Goal: Answer question/provide support

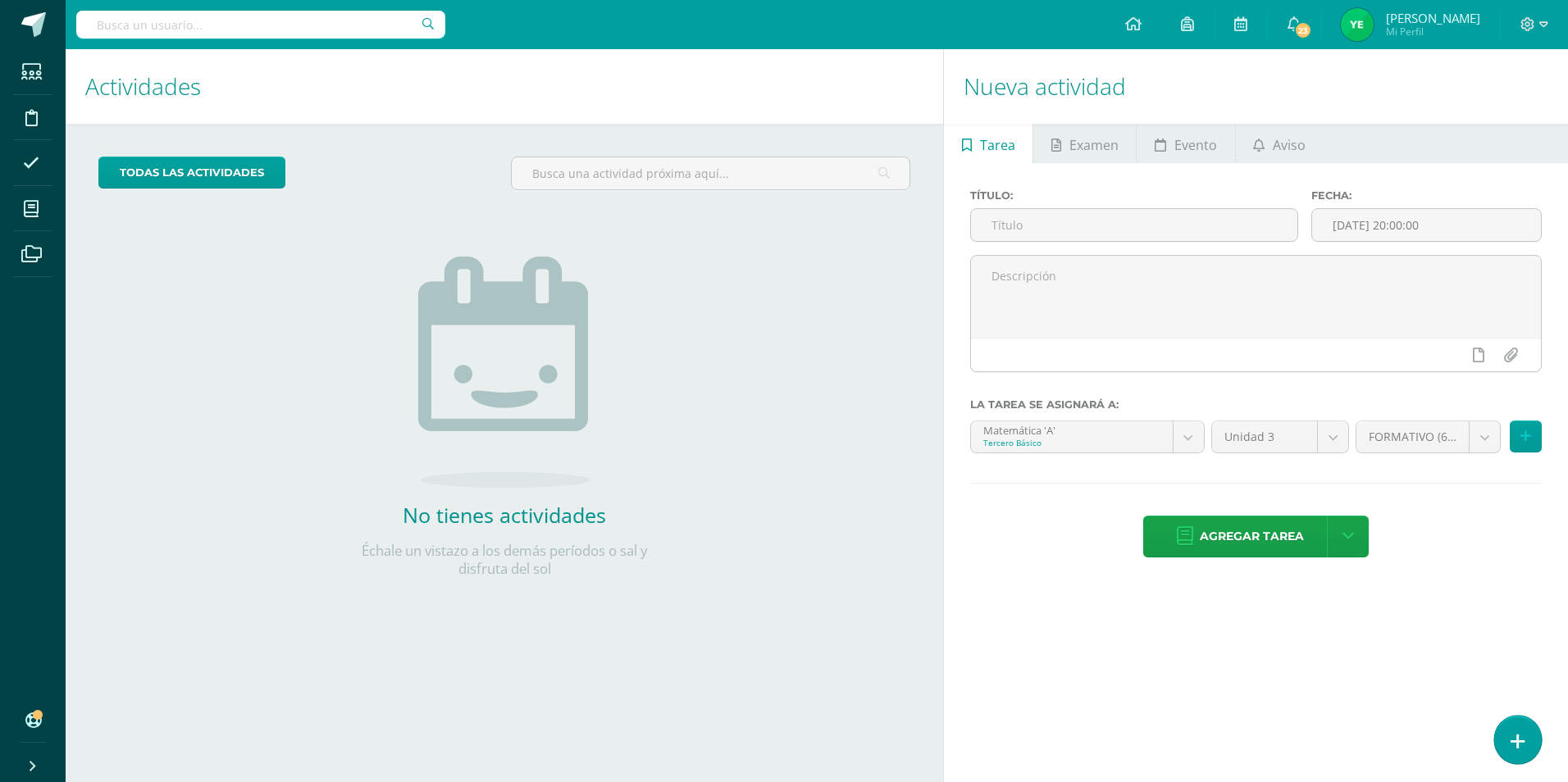
click at [1534, 732] on link at bounding box center [1517, 740] width 47 height 48
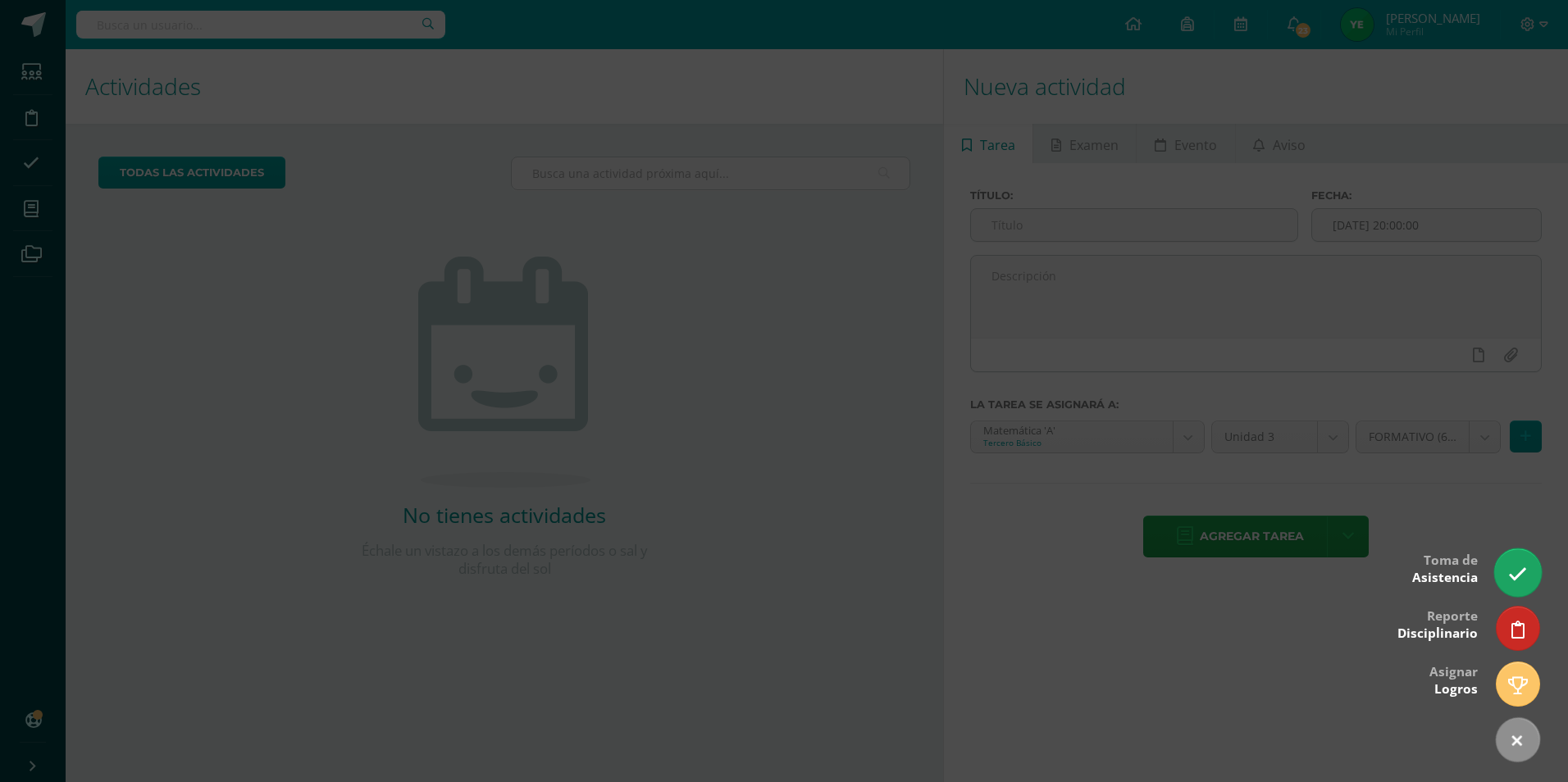
click at [1519, 583] on icon at bounding box center [1518, 575] width 19 height 19
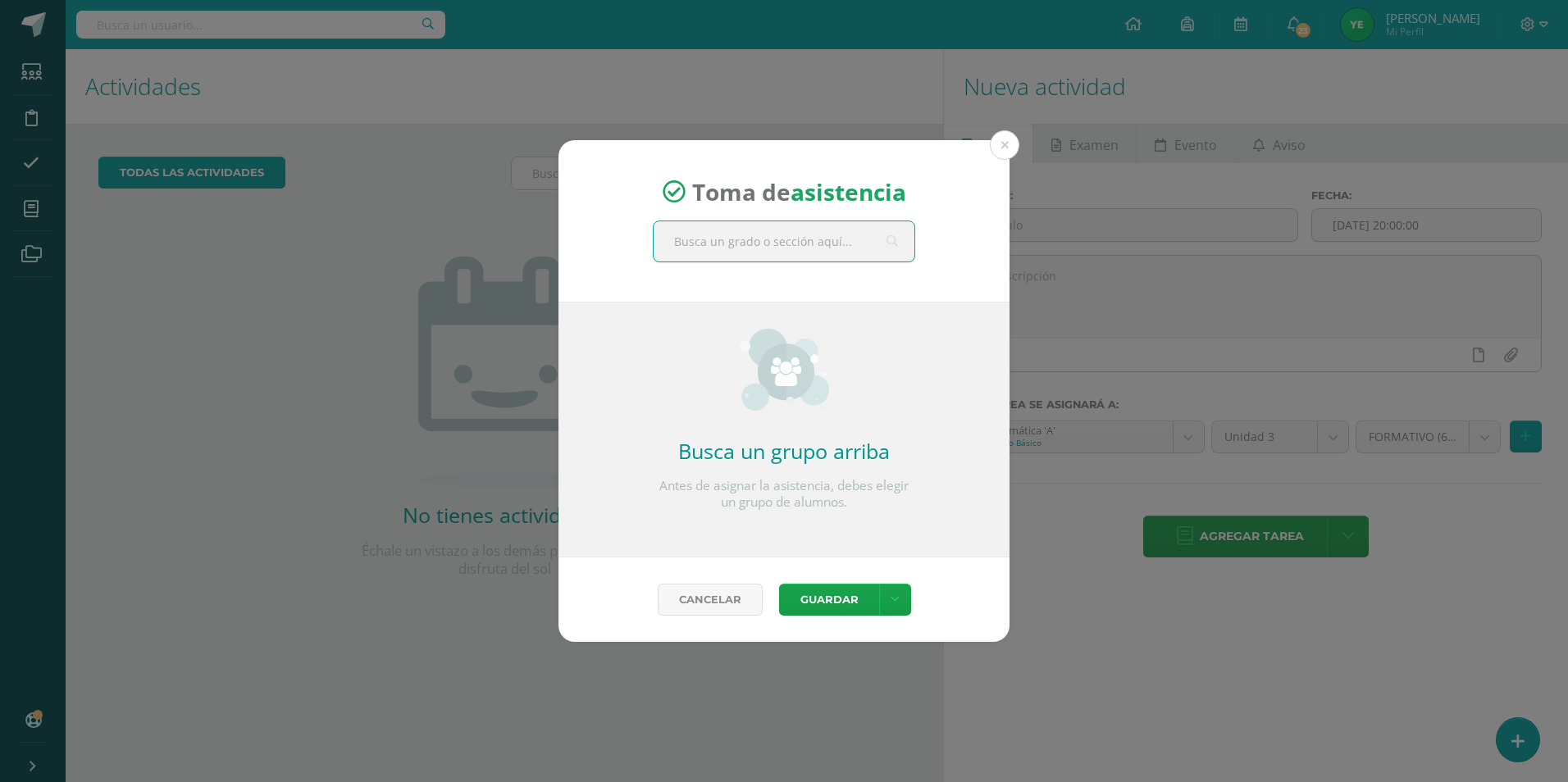
click at [819, 240] on input "text" at bounding box center [784, 242] width 261 height 40
type input "cuarto"
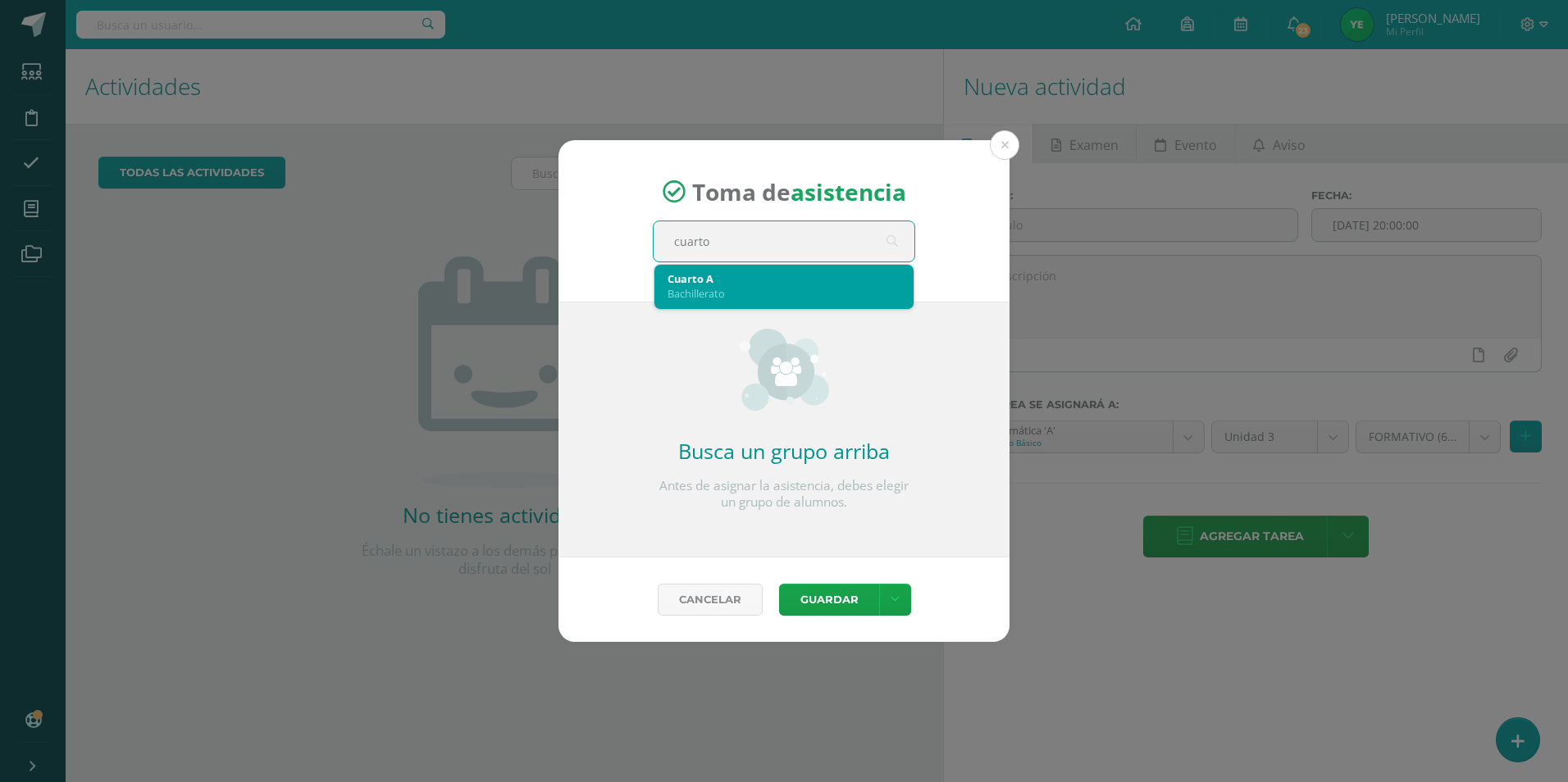
click at [815, 274] on div "Cuarto A" at bounding box center [784, 278] width 233 height 14
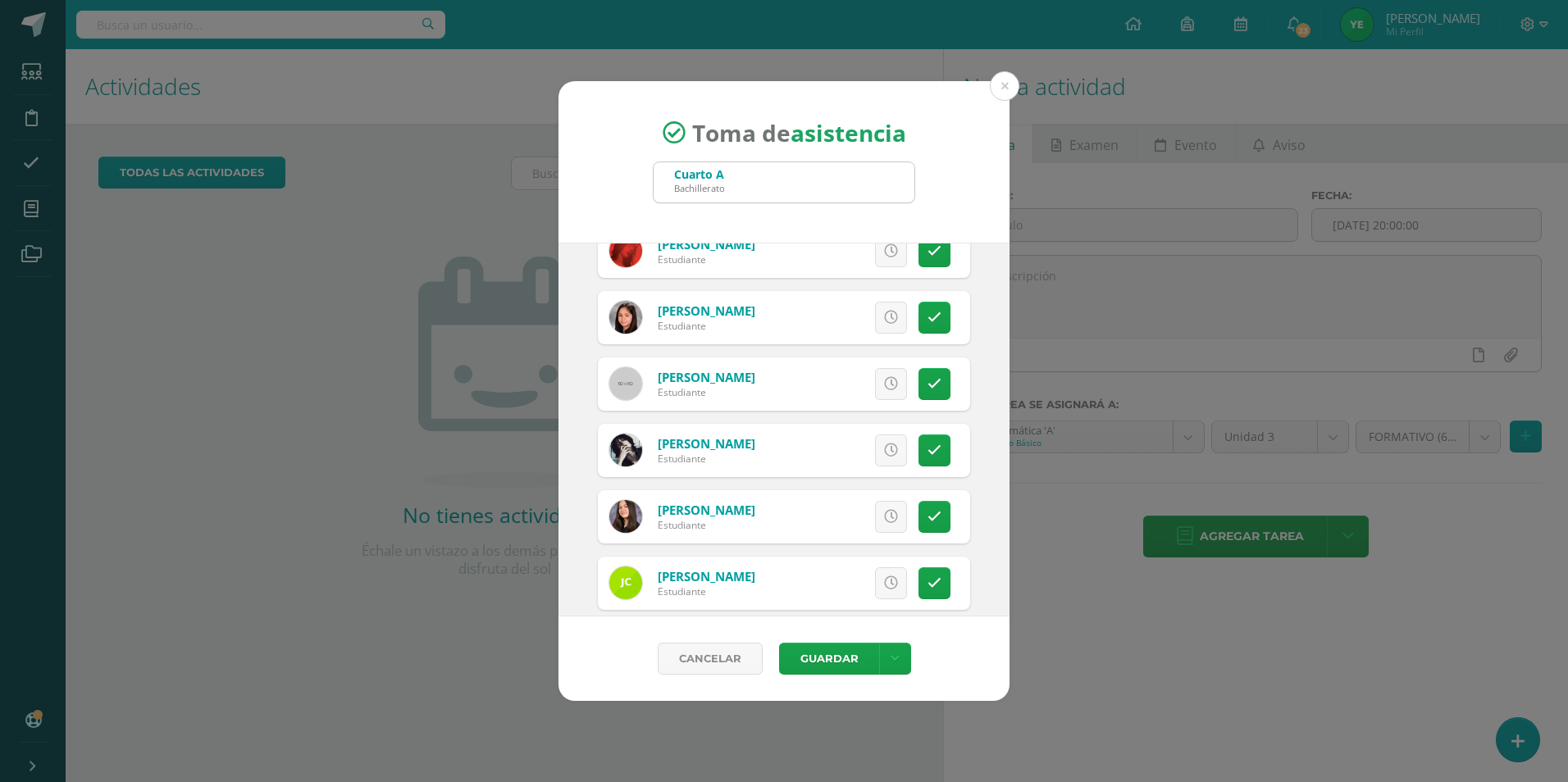
scroll to position [164, 0]
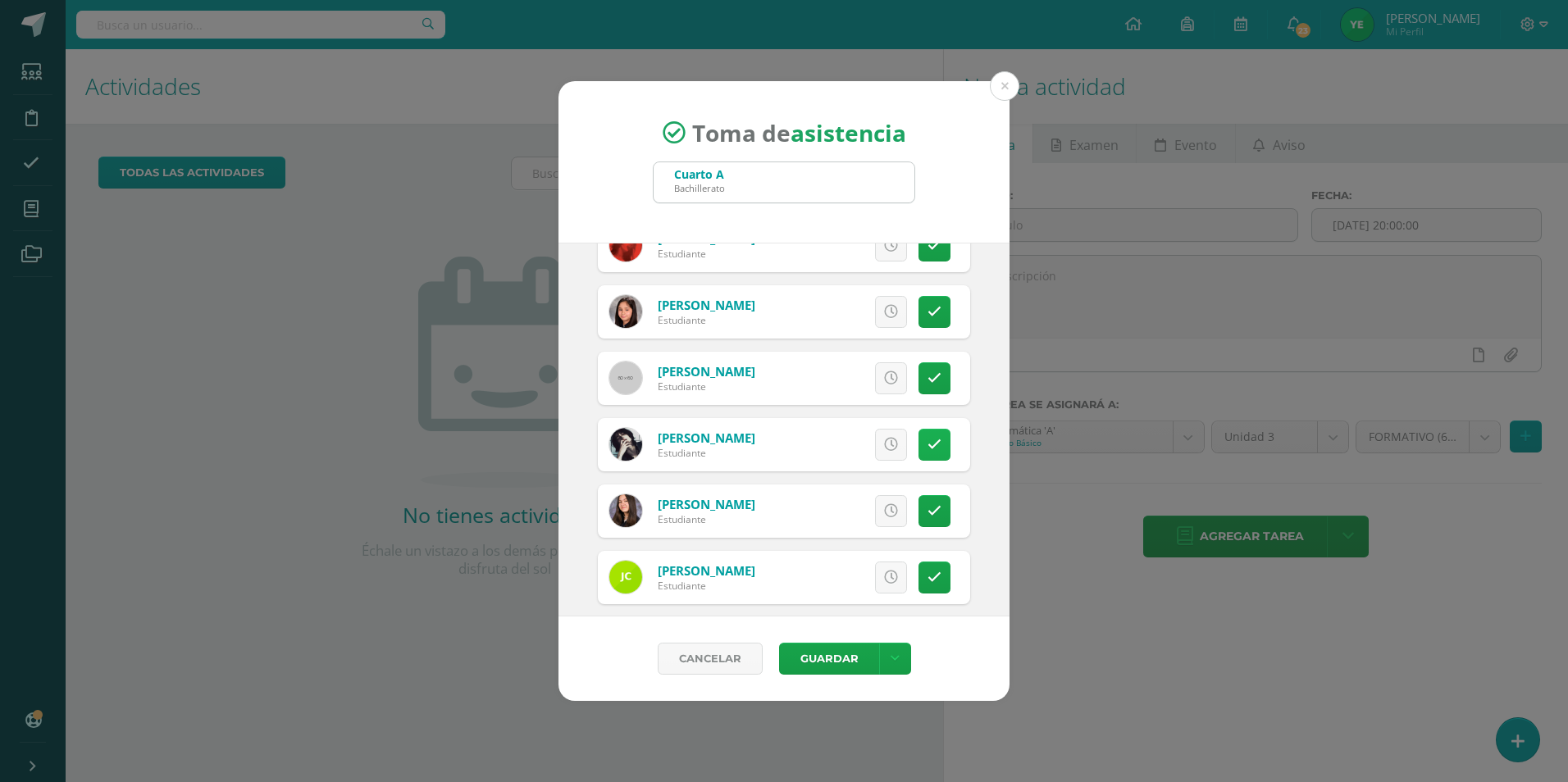
click at [928, 443] on icon at bounding box center [934, 445] width 14 height 14
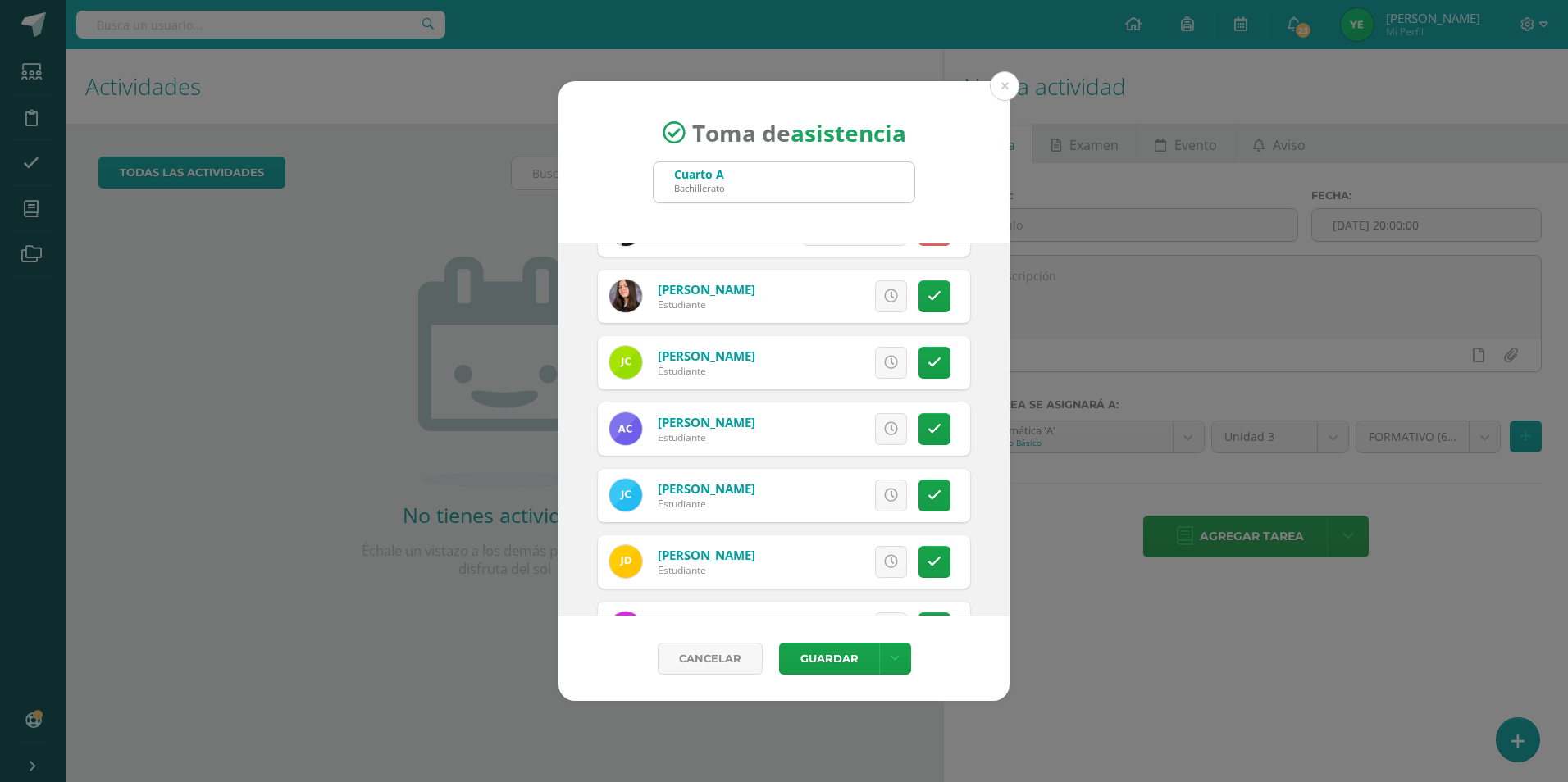
scroll to position [410, 0]
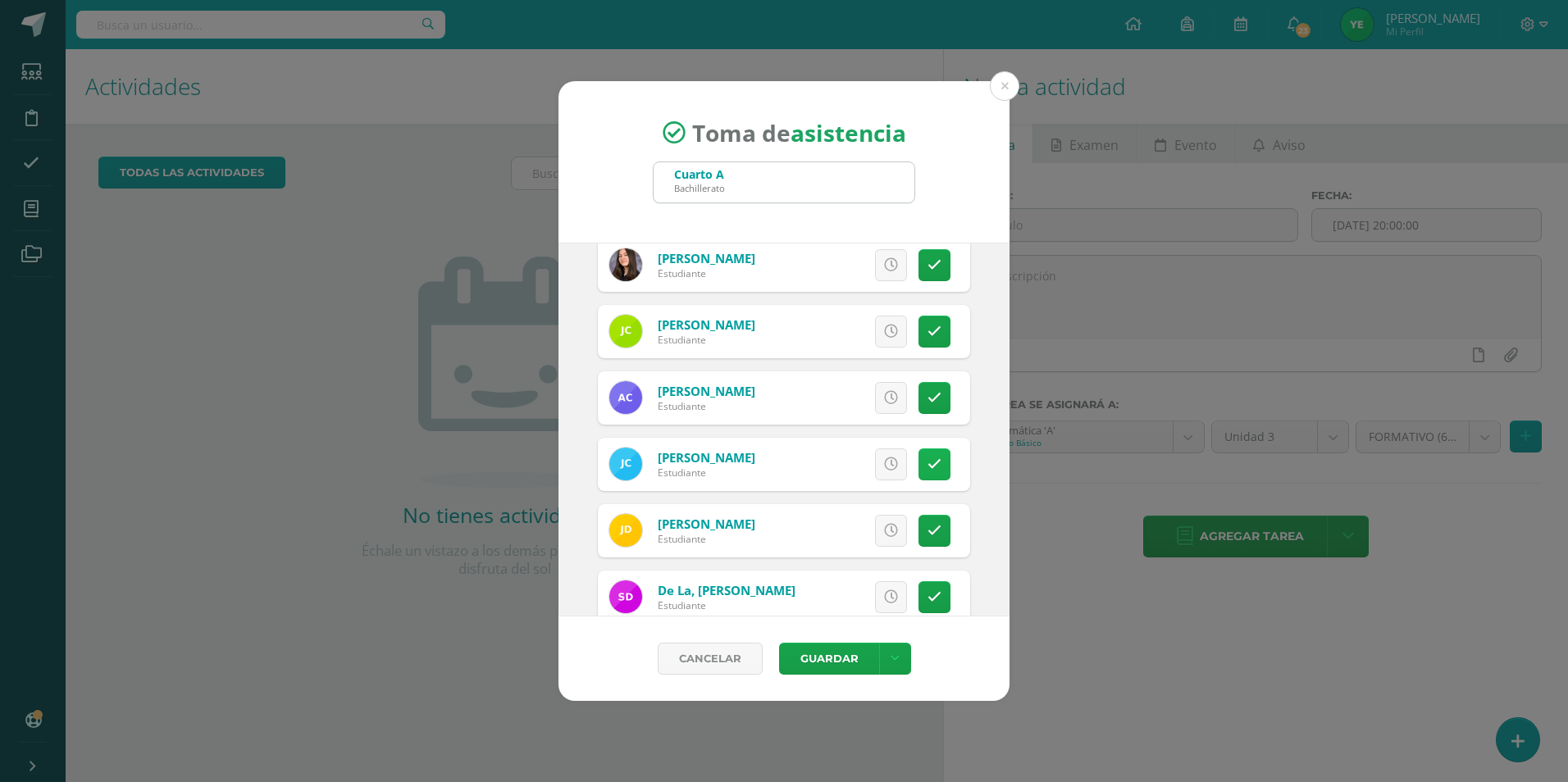
click at [928, 463] on icon at bounding box center [934, 465] width 14 height 14
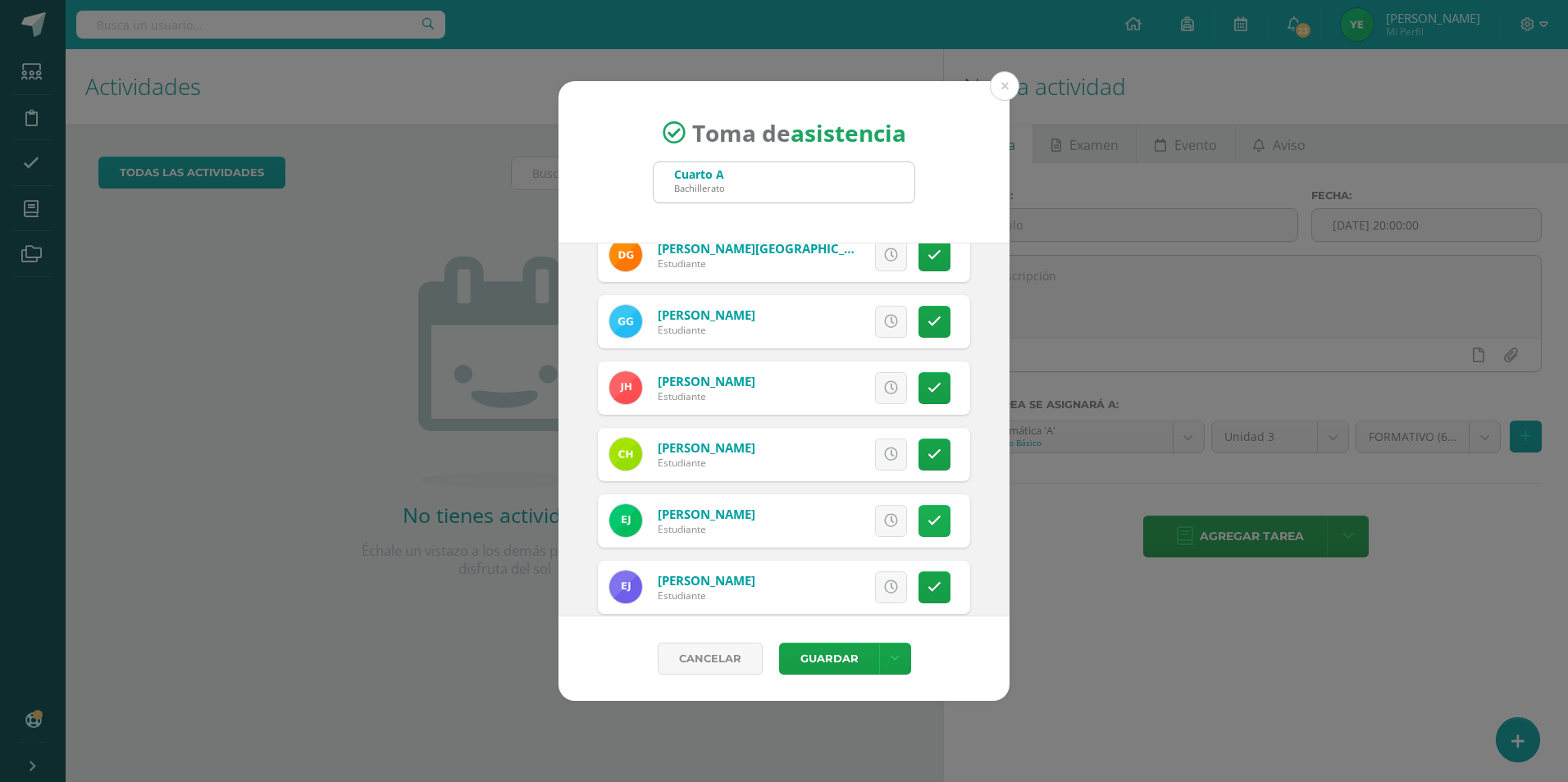
scroll to position [1312, 0]
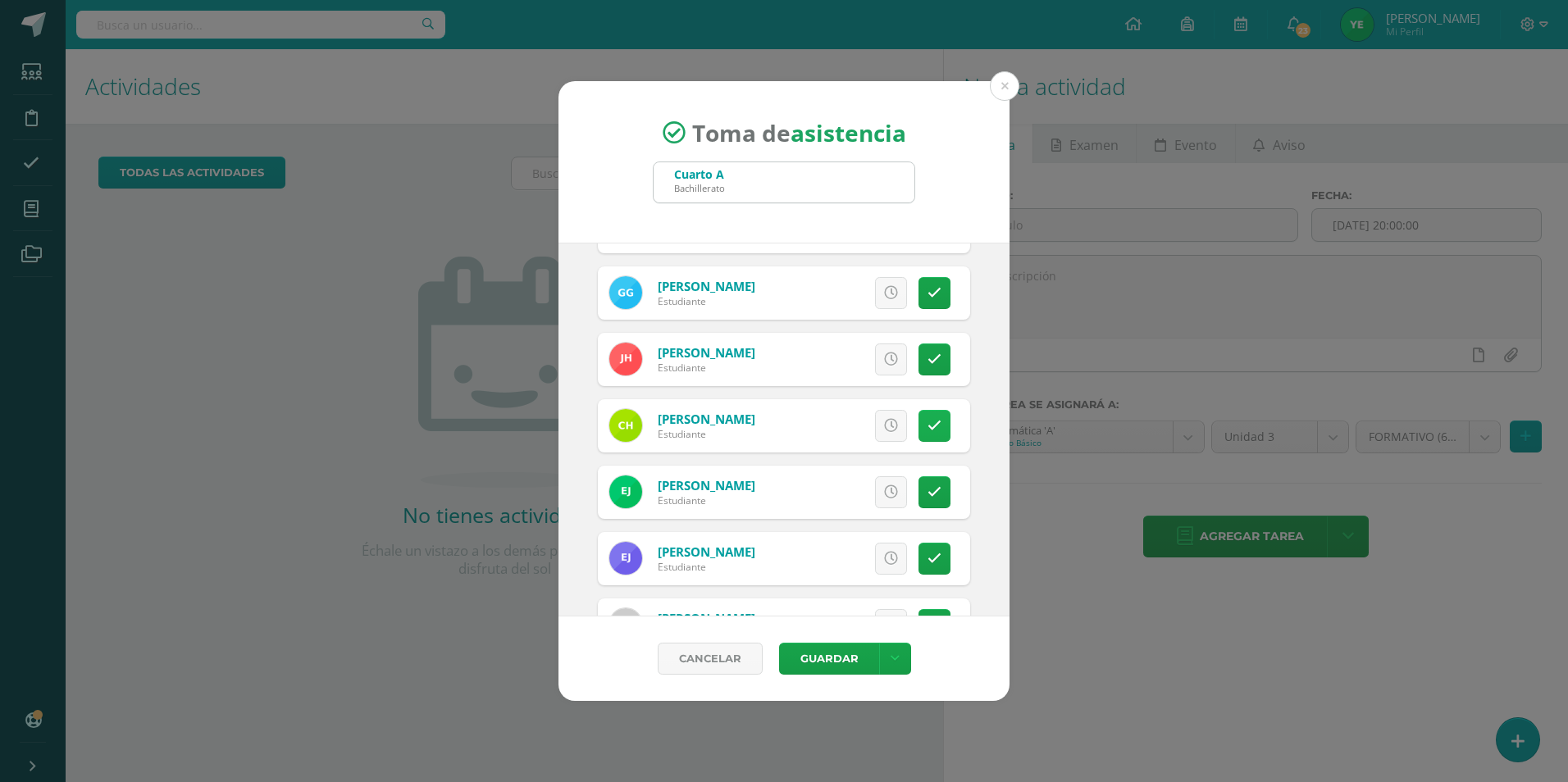
click at [919, 423] on link at bounding box center [934, 426] width 32 height 32
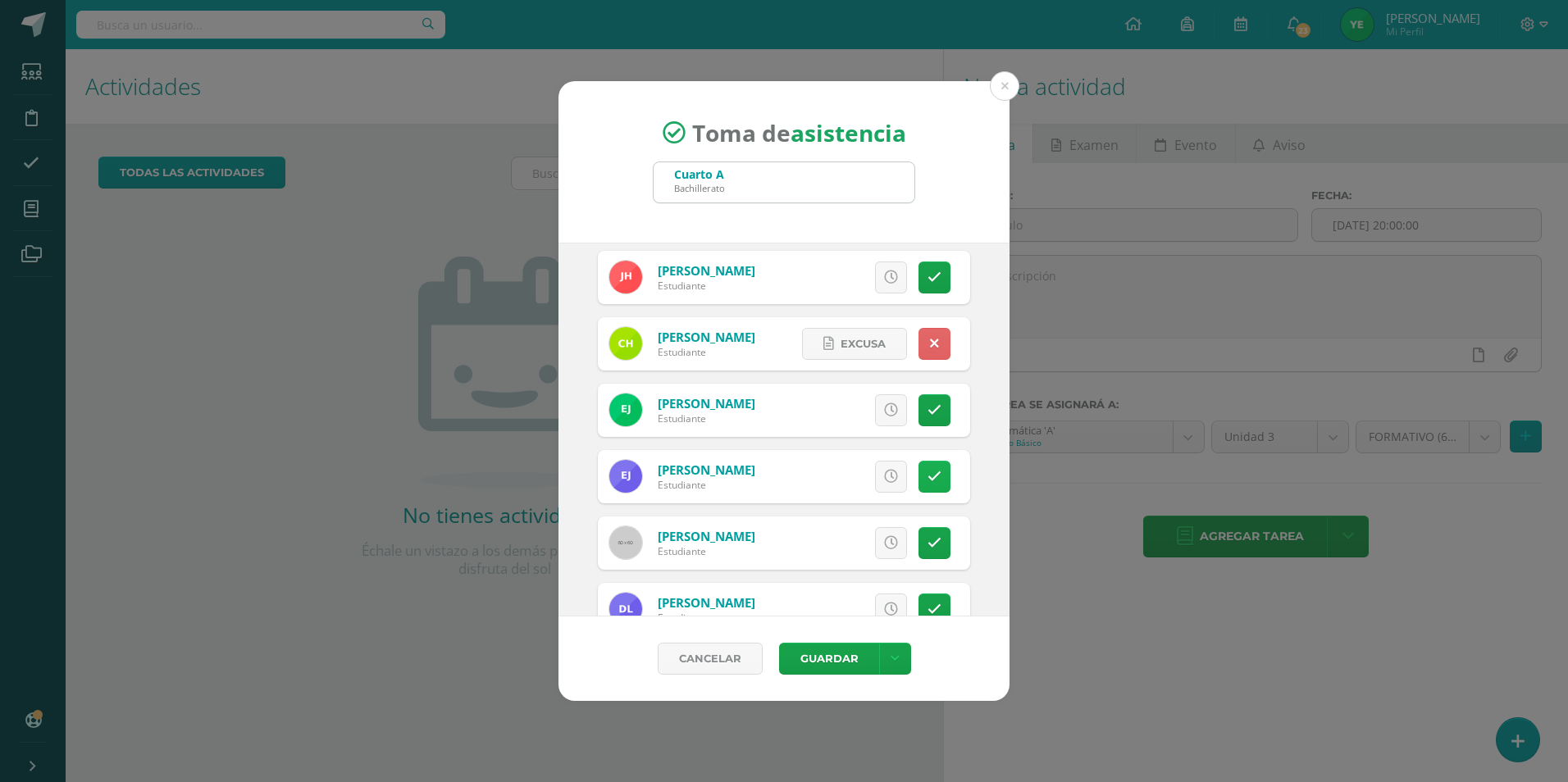
click at [931, 476] on link at bounding box center [934, 476] width 32 height 32
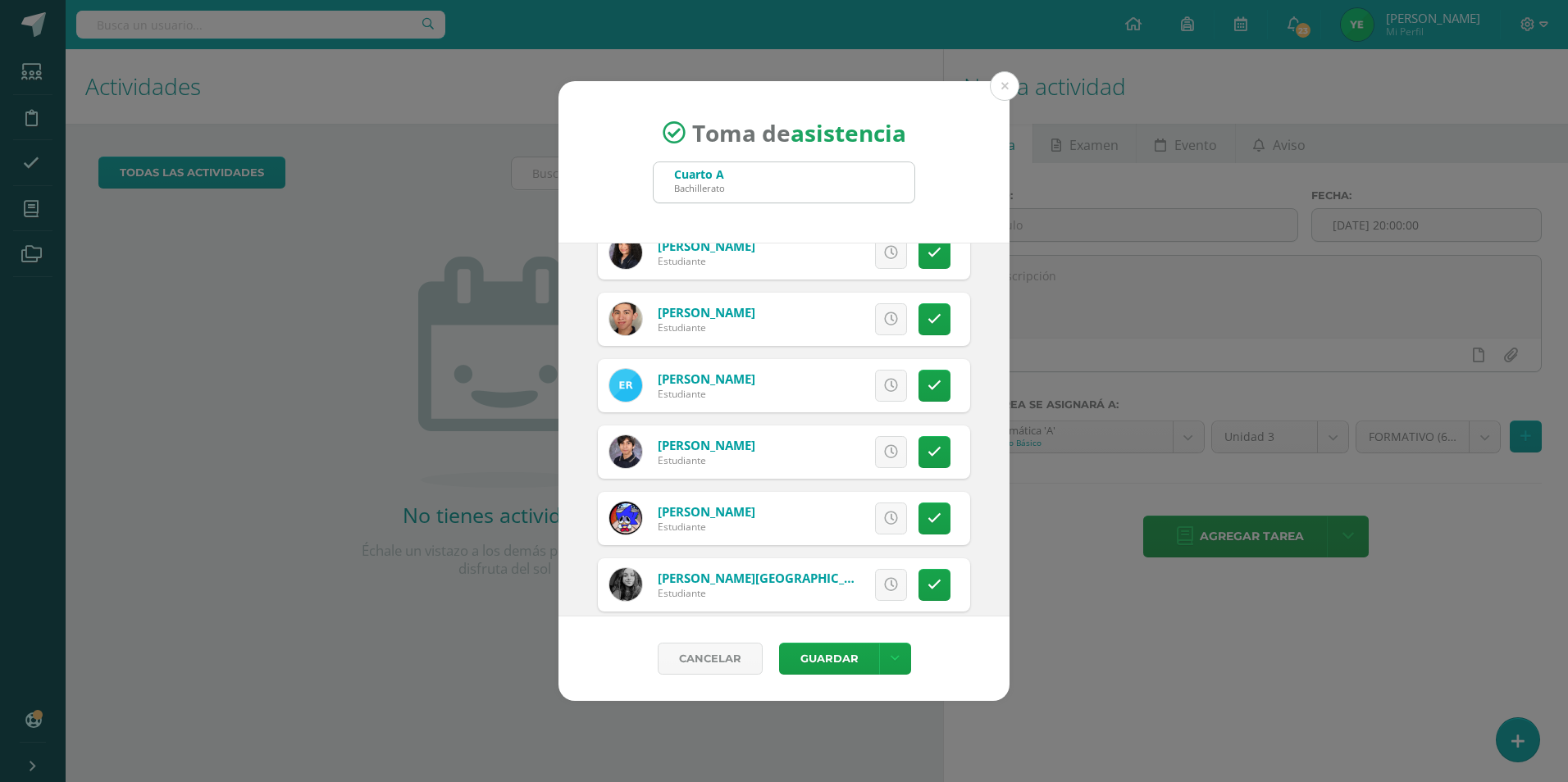
scroll to position [2296, 0]
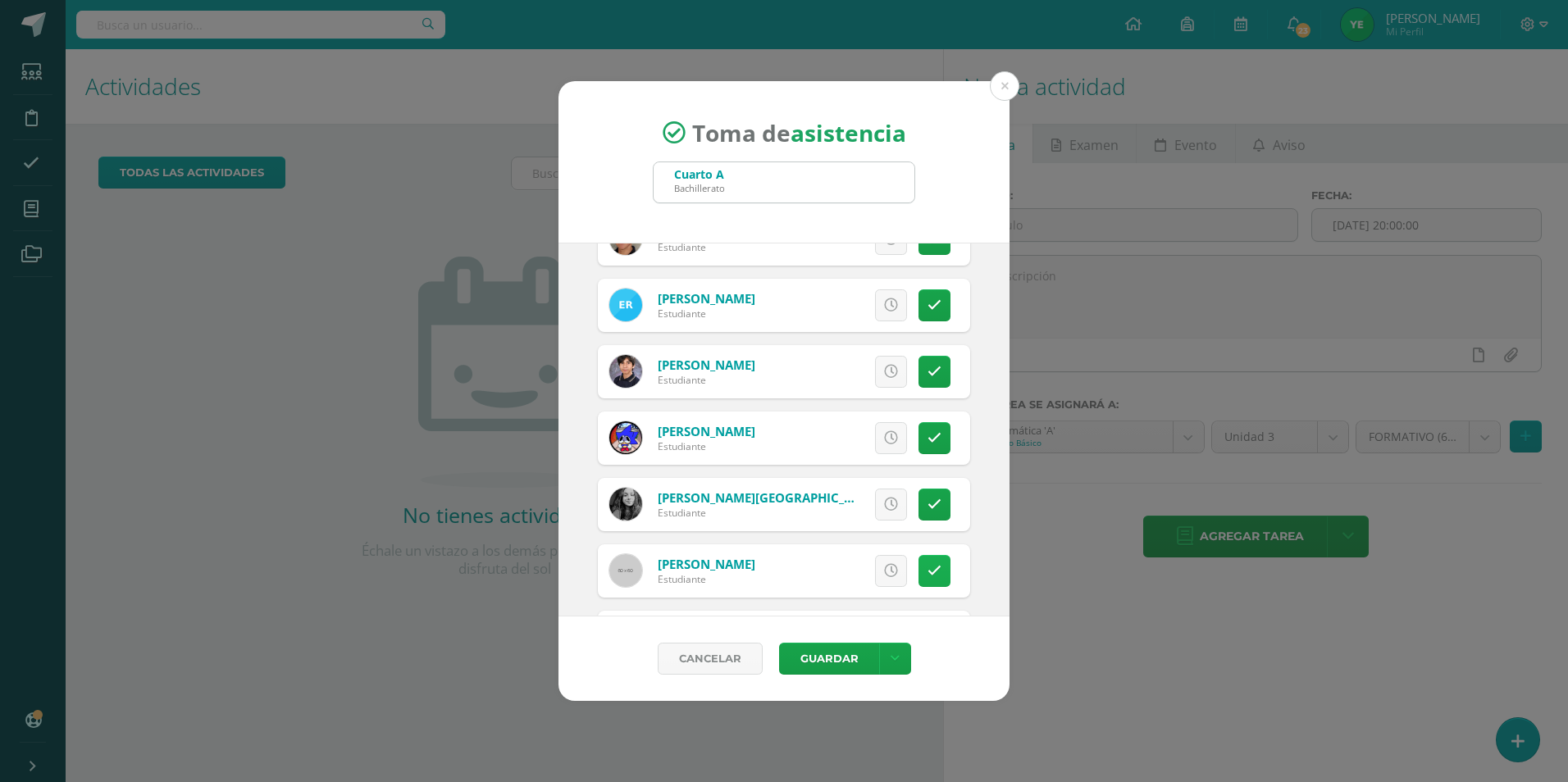
click at [928, 572] on icon at bounding box center [934, 571] width 14 height 14
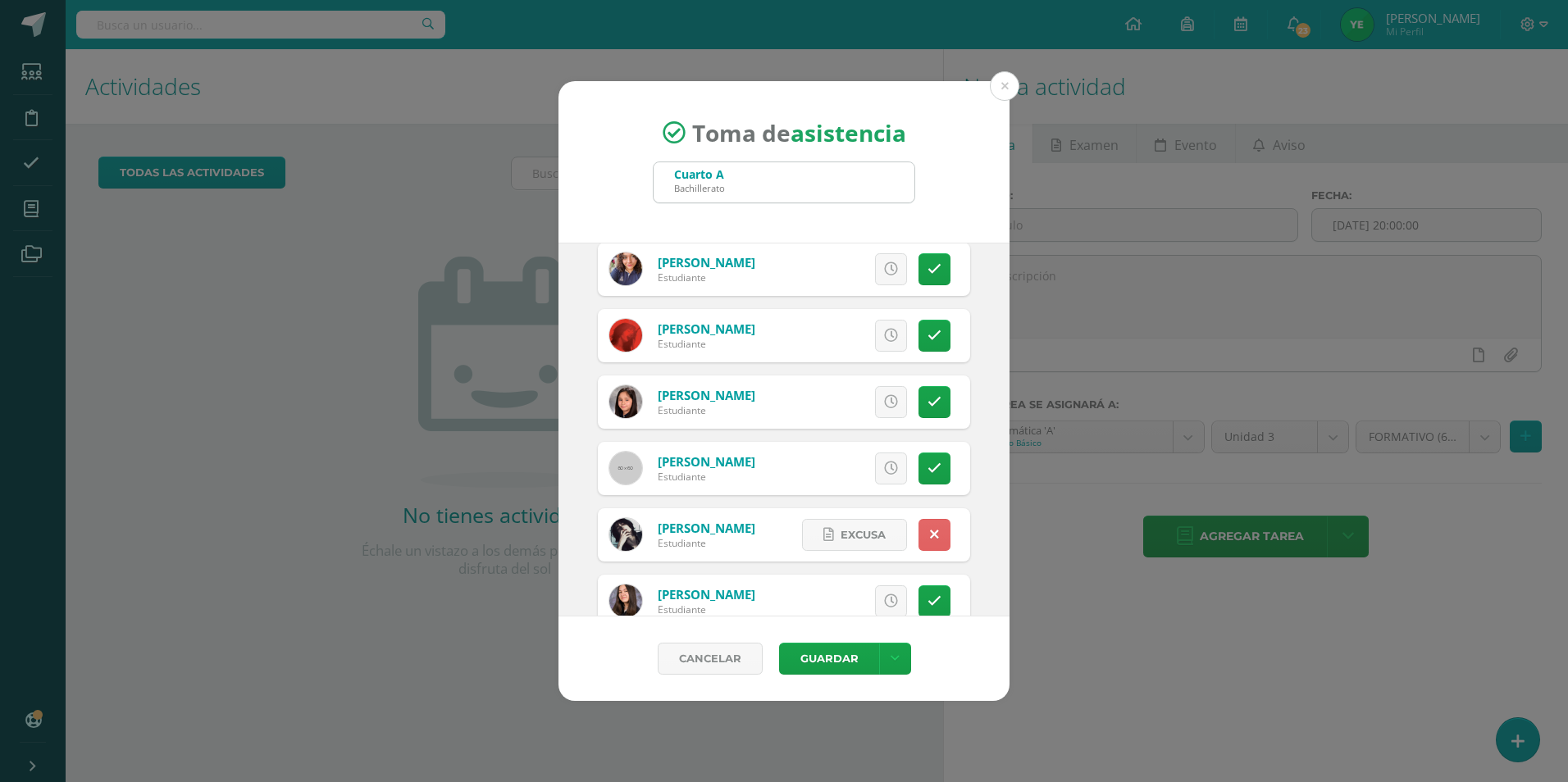
scroll to position [0, 0]
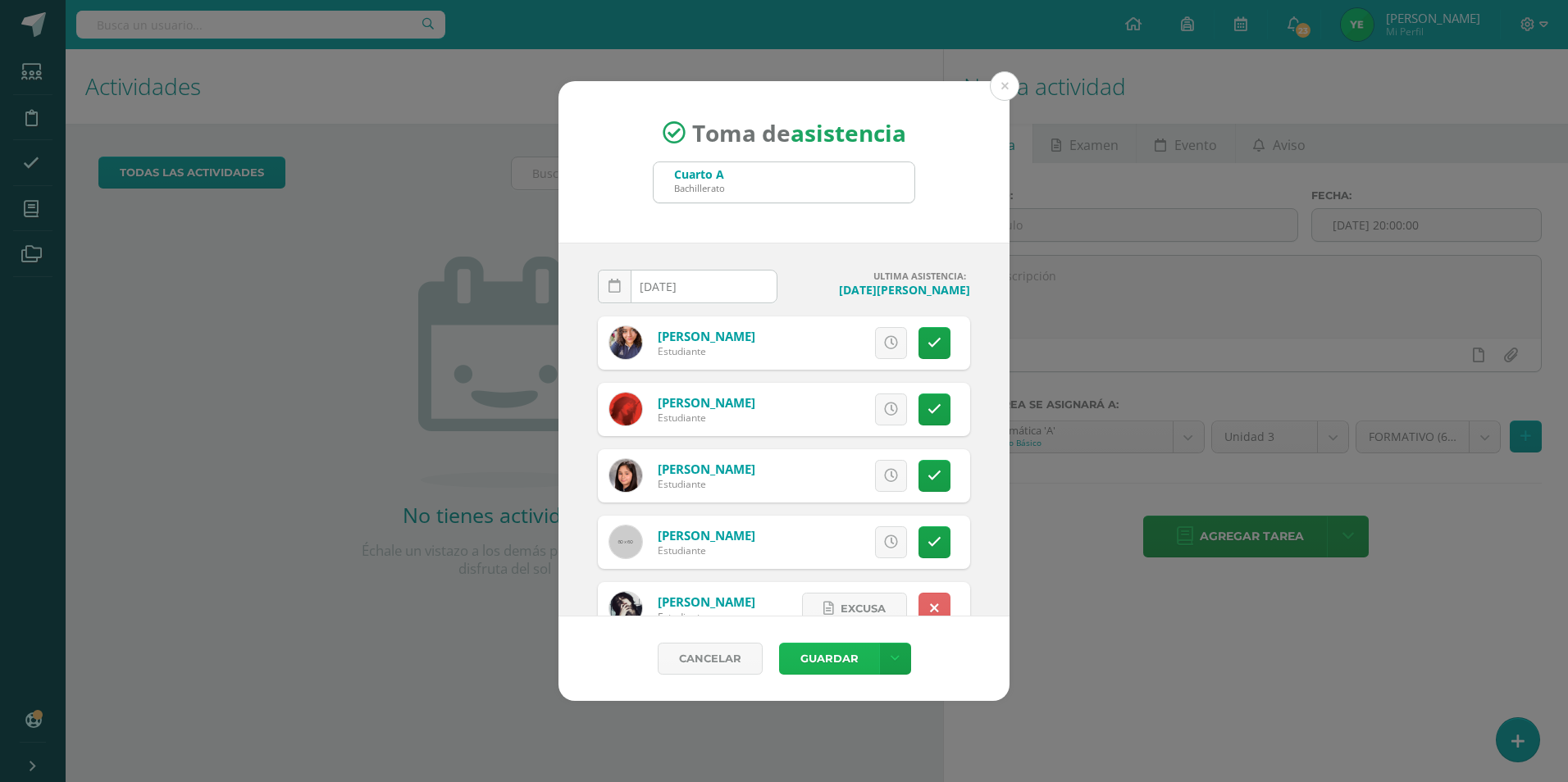
click at [822, 656] on button "Guardar" at bounding box center [829, 658] width 100 height 32
